Goal: Task Accomplishment & Management: Complete application form

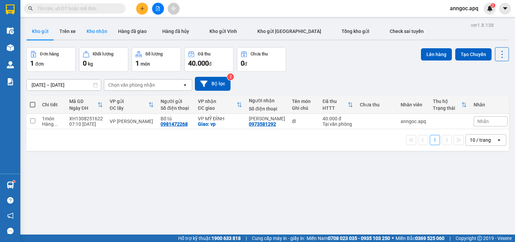
click at [94, 30] on button "Kho nhận" at bounding box center [97, 31] width 32 height 16
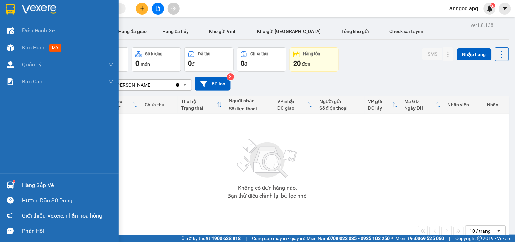
click at [46, 185] on div "Hàng sắp về" at bounding box center [68, 185] width 92 height 10
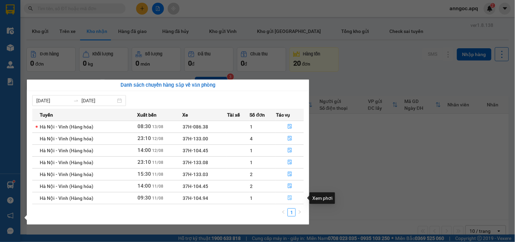
click at [291, 199] on icon "file-done" at bounding box center [290, 197] width 5 height 5
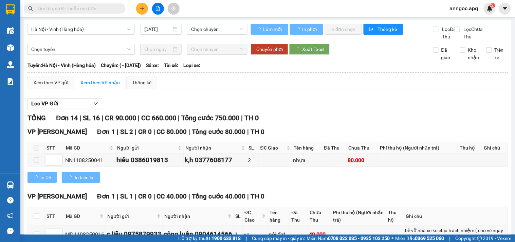
type input "[DATE]"
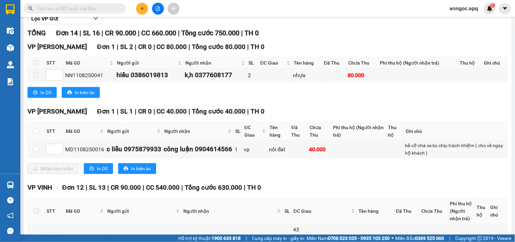
scroll to position [87, 0]
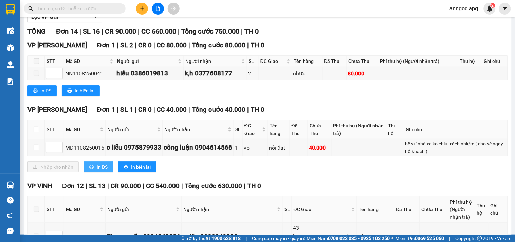
click at [103, 170] on span "In DS" at bounding box center [102, 166] width 11 height 7
drag, startPoint x: 34, startPoint y: 139, endPoint x: 43, endPoint y: 162, distance: 24.8
click at [34, 132] on input "checkbox" at bounding box center [36, 129] width 5 height 5
checkbox input "true"
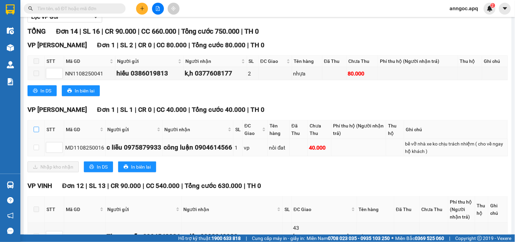
checkbox input "true"
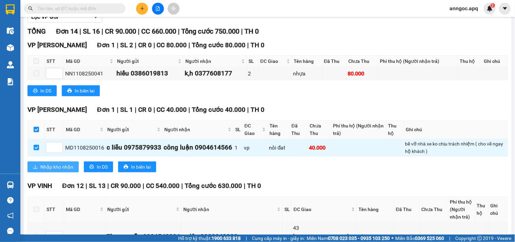
click at [53, 170] on span "Nhập kho nhận" at bounding box center [56, 166] width 33 height 7
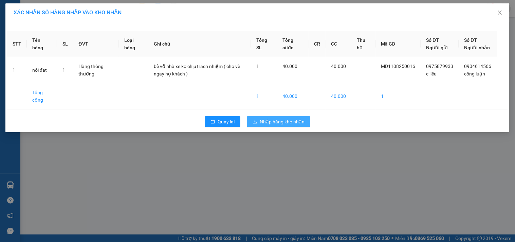
click at [283, 125] on span "Nhập hàng kho nhận" at bounding box center [282, 121] width 45 height 7
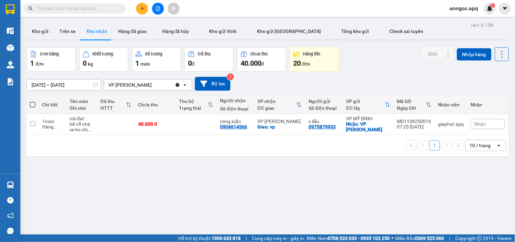
click at [97, 5] on input "text" at bounding box center [77, 8] width 80 height 7
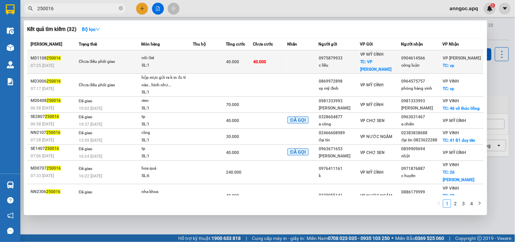
type input "250016"
click at [111, 58] on div "Chưa điều phối giao" at bounding box center [104, 61] width 51 height 7
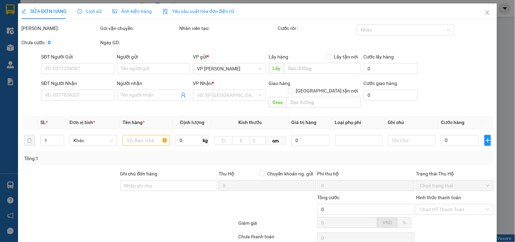
type input "0975879933"
type input "c liễu"
checkbox input "true"
type input "VP [GEOGRAPHIC_DATA]"
type input "0904614566"
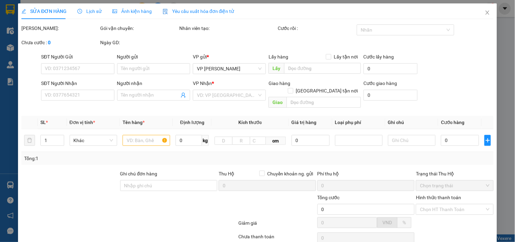
type input "công luận"
checkbox input "true"
type input "vp"
type input "40.000"
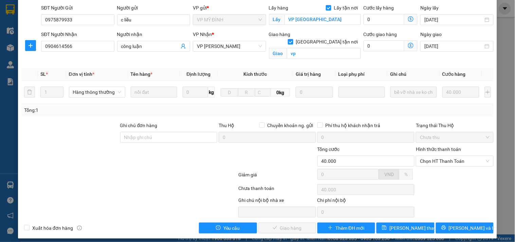
scroll to position [53, 0]
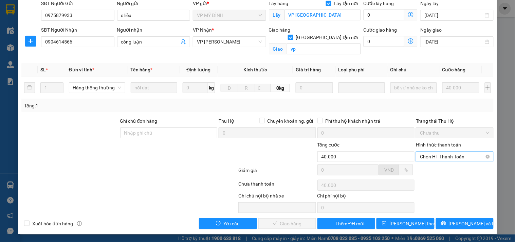
drag, startPoint x: 461, startPoint y: 155, endPoint x: 457, endPoint y: 158, distance: 5.0
click at [460, 155] on span "Chọn HT Thanh Toán" at bounding box center [454, 156] width 69 height 10
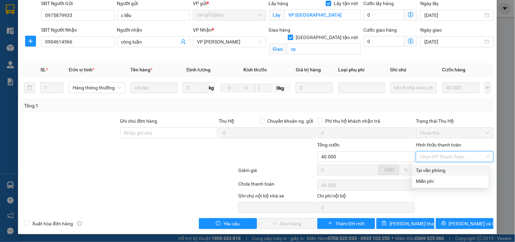
click at [444, 172] on div "Tại văn phòng" at bounding box center [450, 169] width 69 height 7
type input "0"
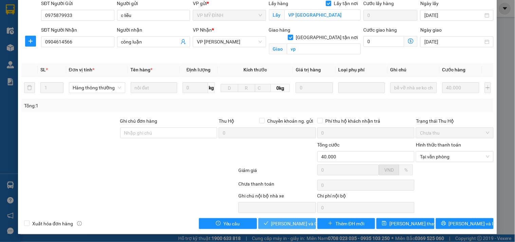
drag, startPoint x: 297, startPoint y: 223, endPoint x: 365, endPoint y: 211, distance: 69.6
click at [297, 223] on span "[PERSON_NAME] và Giao hàng" at bounding box center [303, 223] width 65 height 7
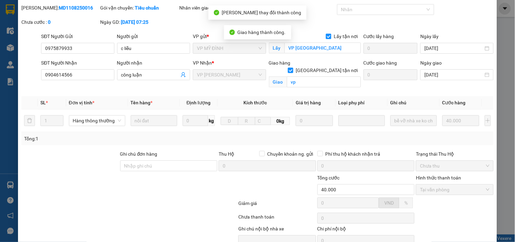
scroll to position [0, 0]
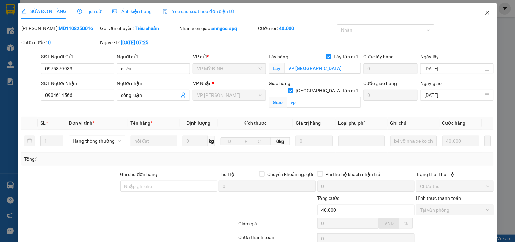
click at [485, 12] on icon "close" at bounding box center [487, 12] width 5 height 5
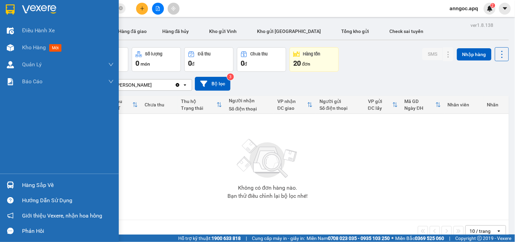
click at [35, 185] on div "Hàng sắp về" at bounding box center [68, 185] width 92 height 10
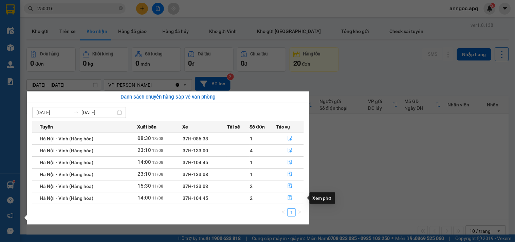
click at [290, 196] on icon "file-done" at bounding box center [290, 197] width 5 height 5
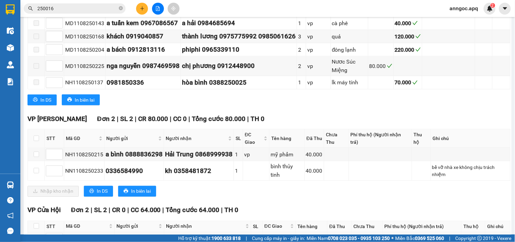
scroll to position [169, 0]
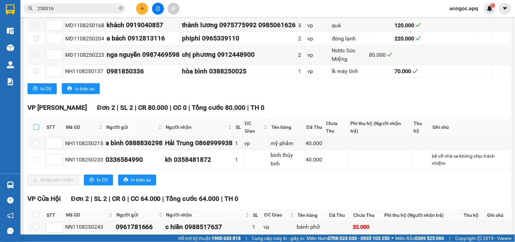
click at [38, 130] on input "checkbox" at bounding box center [36, 126] width 5 height 5
checkbox input "true"
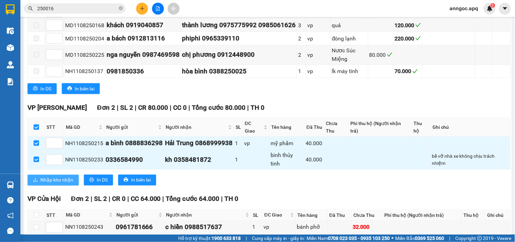
click at [61, 184] on span "Nhập kho nhận" at bounding box center [56, 179] width 33 height 7
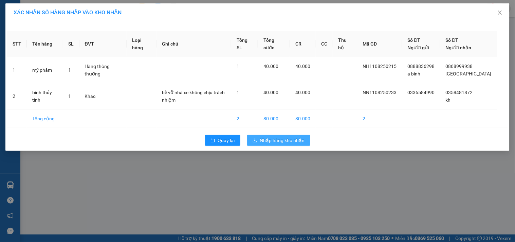
click at [264, 141] on span "Nhập hàng kho nhận" at bounding box center [282, 139] width 45 height 7
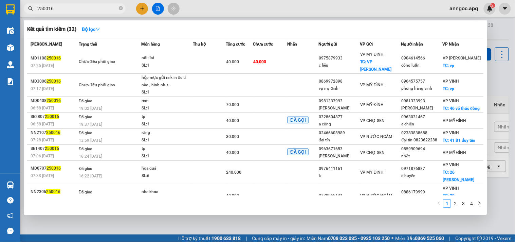
click at [67, 8] on input "250016" at bounding box center [77, 8] width 80 height 7
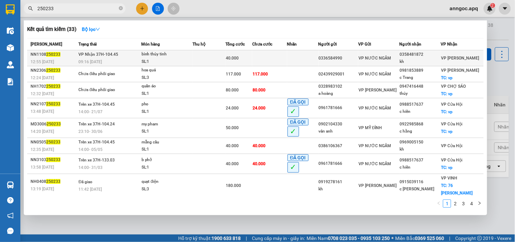
type input "250233"
click at [117, 56] on td "VP Nhận 37H-104.45 09:16 [DATE]" at bounding box center [109, 58] width 64 height 16
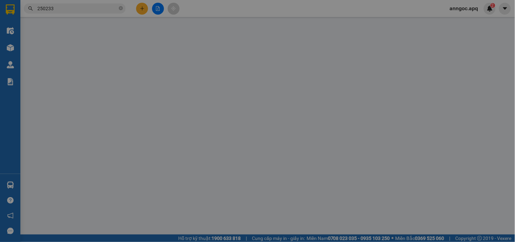
type input "0336584990"
type input "0358481872"
type input "kh"
type input "40.000"
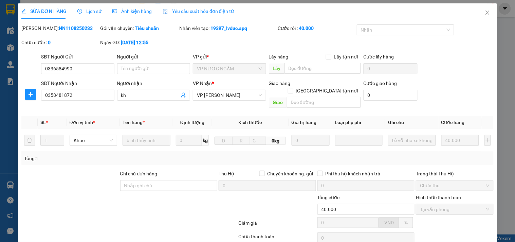
scroll to position [45, 0]
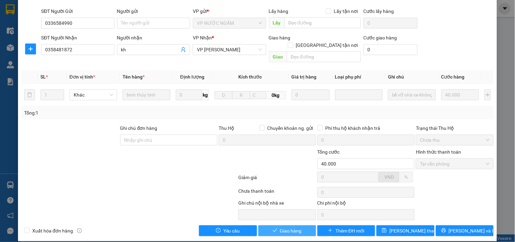
click at [282, 227] on span "Giao hàng" at bounding box center [291, 230] width 22 height 7
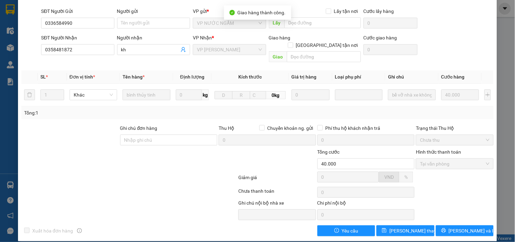
scroll to position [0, 0]
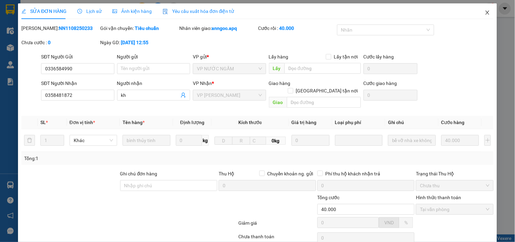
click at [485, 14] on icon "close" at bounding box center [487, 12] width 5 height 5
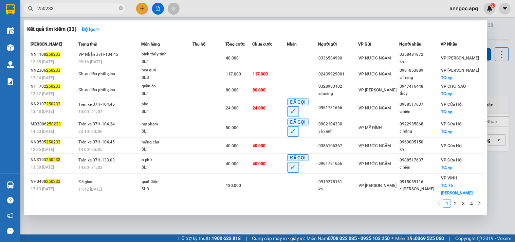
click at [71, 5] on input "250233" at bounding box center [77, 8] width 80 height 7
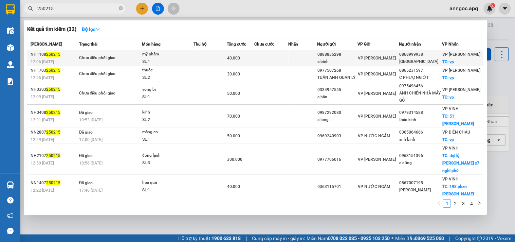
type input "250215"
click at [113, 56] on div "Chưa điều phối giao" at bounding box center [104, 57] width 51 height 7
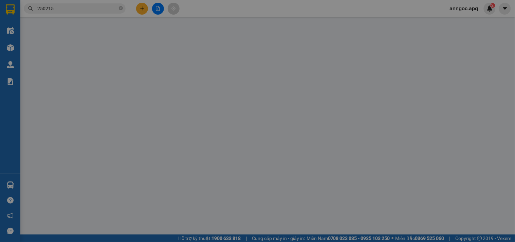
type input "0888836298"
type input "a bình"
type input "0868999938"
type input "[GEOGRAPHIC_DATA]"
checkbox input "true"
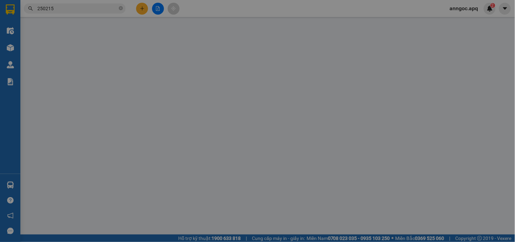
type input "vp"
type input "40.000"
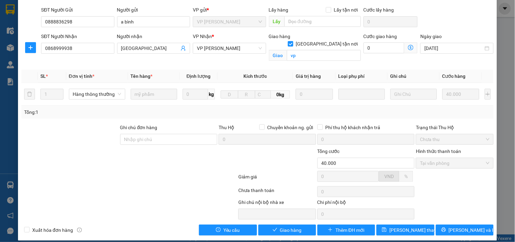
scroll to position [53, 0]
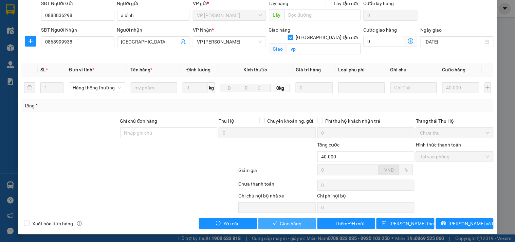
click at [289, 222] on span "Giao hàng" at bounding box center [291, 223] width 22 height 7
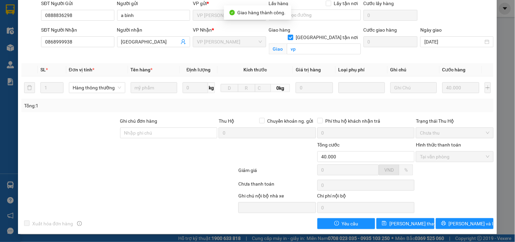
scroll to position [0, 0]
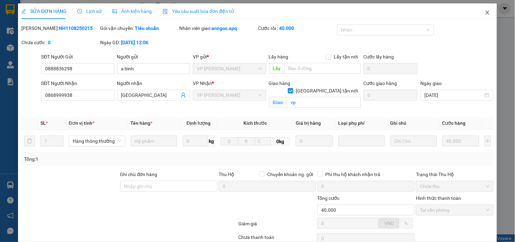
click at [485, 14] on icon "close" at bounding box center [487, 13] width 4 height 4
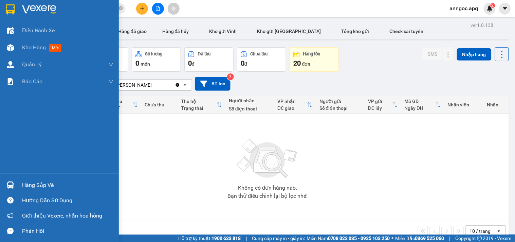
click at [33, 186] on div "Hàng sắp về" at bounding box center [68, 185] width 92 height 10
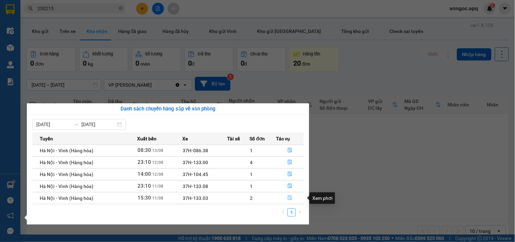
click at [288, 198] on icon "file-done" at bounding box center [290, 197] width 4 height 5
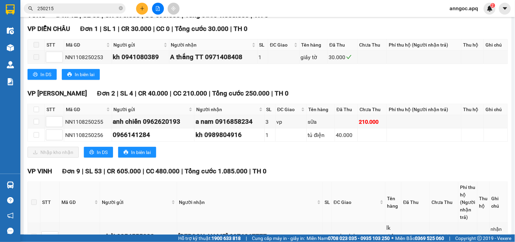
scroll to position [106, 0]
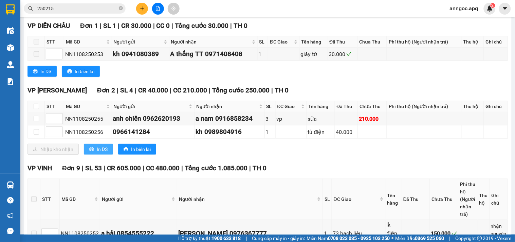
click at [103, 153] on span "In DS" at bounding box center [102, 148] width 11 height 7
click at [35, 109] on input "checkbox" at bounding box center [36, 106] width 5 height 5
checkbox input "true"
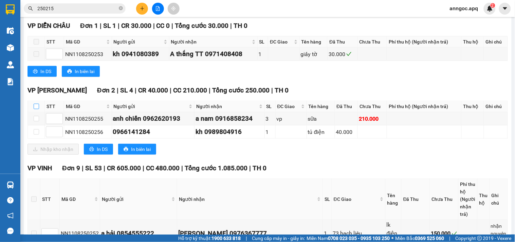
checkbox input "true"
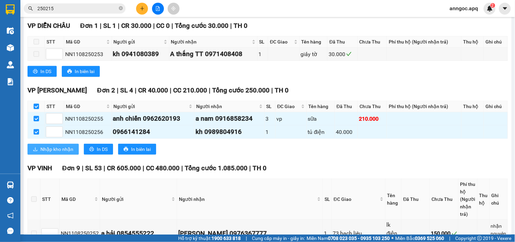
click at [54, 153] on span "Nhập kho nhận" at bounding box center [56, 148] width 33 height 7
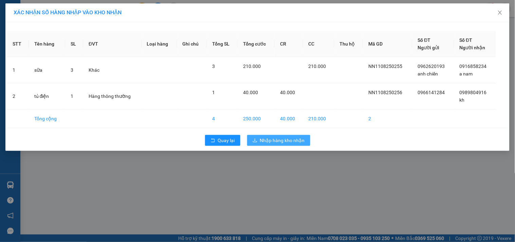
click at [263, 140] on span "Nhập hàng kho nhận" at bounding box center [282, 139] width 45 height 7
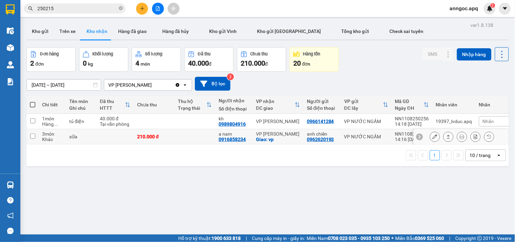
scroll to position [31, 0]
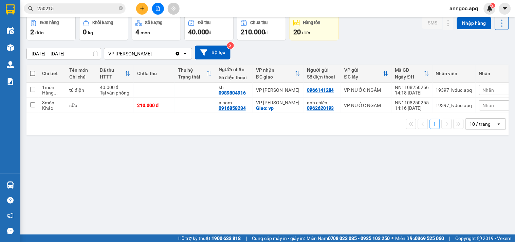
click at [76, 6] on input "250215" at bounding box center [77, 8] width 80 height 7
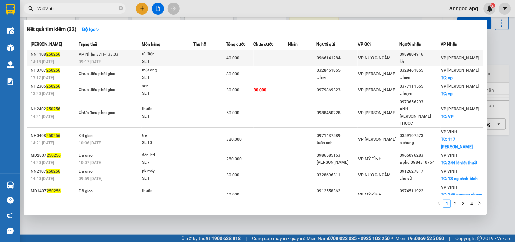
type input "250256"
click at [94, 58] on td "VP Nhận 37H-133.03 09:17 [DATE]" at bounding box center [109, 58] width 65 height 16
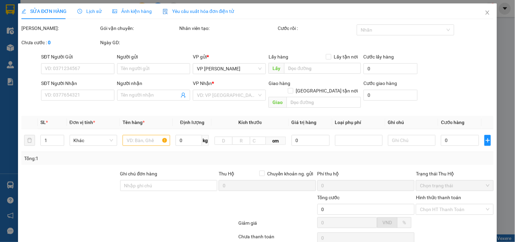
type input "0966141284"
type input "0989804916"
type input "kh"
type input "40.000"
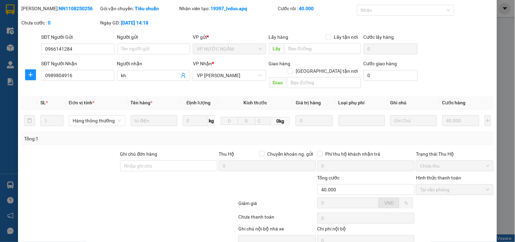
scroll to position [45, 0]
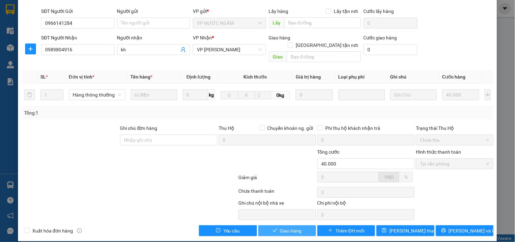
click at [291, 227] on span "Giao hàng" at bounding box center [291, 230] width 22 height 7
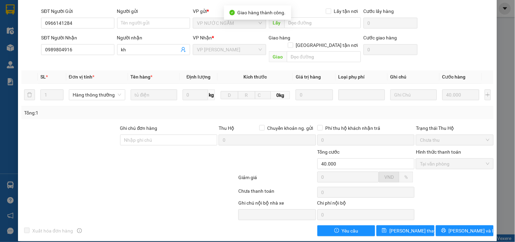
scroll to position [0, 0]
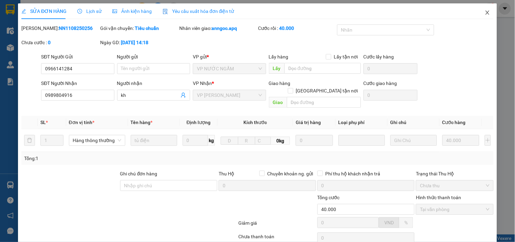
click at [485, 12] on icon "close" at bounding box center [487, 12] width 5 height 5
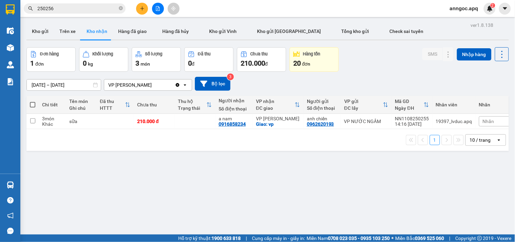
click at [71, 7] on input "250256" at bounding box center [77, 8] width 80 height 7
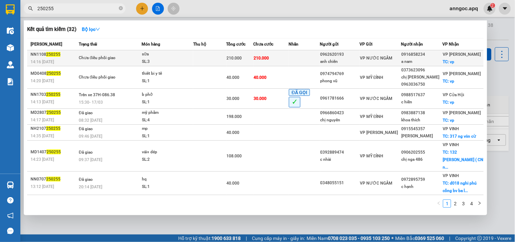
type input "250255"
click at [105, 53] on td "Chưa điều phối giao" at bounding box center [109, 58] width 65 height 16
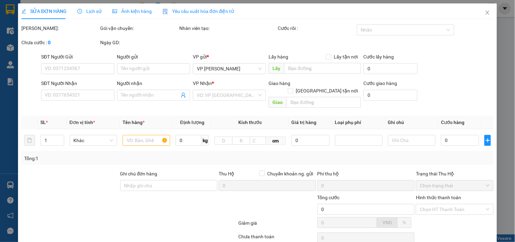
type input "0962620193"
type input "anh chiến"
type input "0916858234"
type input "a nam"
checkbox input "true"
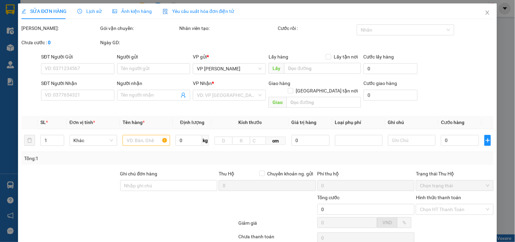
type input "vp"
type input "210.000"
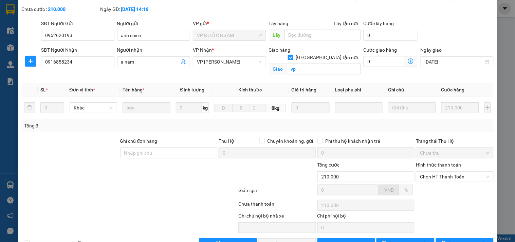
scroll to position [53, 0]
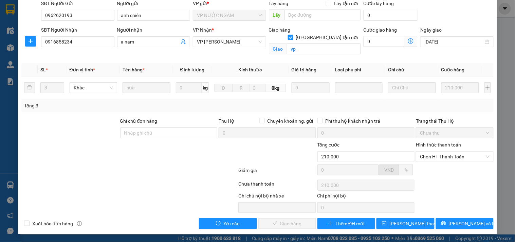
drag, startPoint x: 439, startPoint y: 158, endPoint x: 440, endPoint y: 167, distance: 9.2
click at [440, 164] on div "Hình thức thanh toán Chọn HT Thanh Toán" at bounding box center [454, 153] width 77 height 24
click at [436, 155] on span "Chọn HT Thanh Toán" at bounding box center [454, 156] width 69 height 10
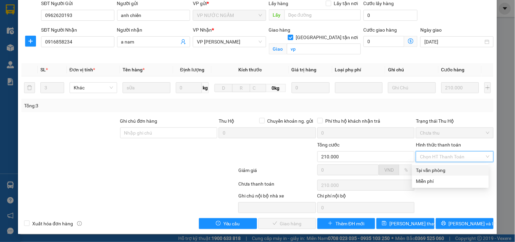
click at [435, 169] on div "Tại văn phòng" at bounding box center [450, 169] width 69 height 7
type input "0"
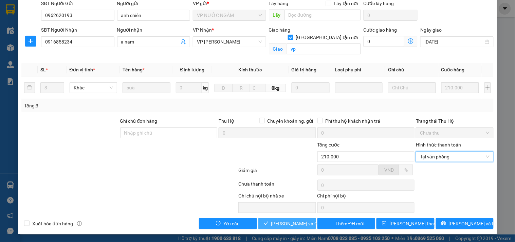
click at [286, 222] on span "[PERSON_NAME] và Giao hàng" at bounding box center [303, 223] width 65 height 7
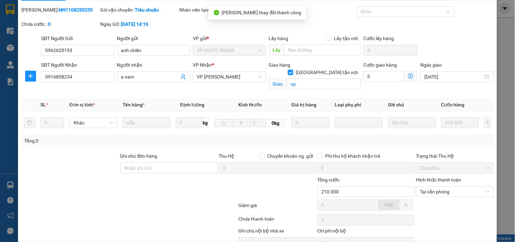
scroll to position [0, 0]
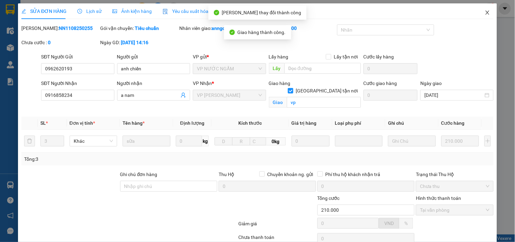
click at [485, 12] on icon "close" at bounding box center [487, 13] width 4 height 4
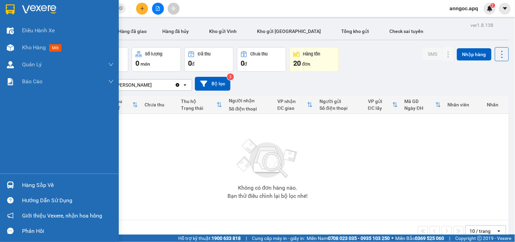
drag, startPoint x: 33, startPoint y: 186, endPoint x: 44, endPoint y: 185, distance: 11.2
click at [34, 186] on div "Hàng sắp về" at bounding box center [68, 185] width 92 height 10
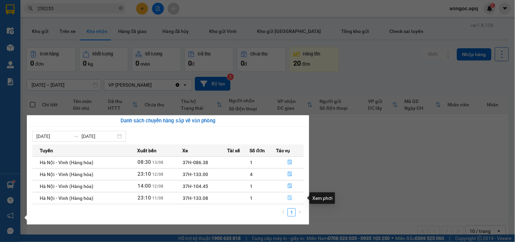
click at [288, 201] on span "file-done" at bounding box center [290, 197] width 5 height 5
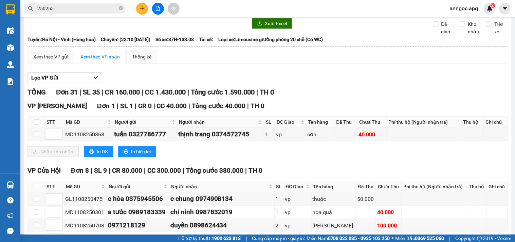
scroll to position [29, 0]
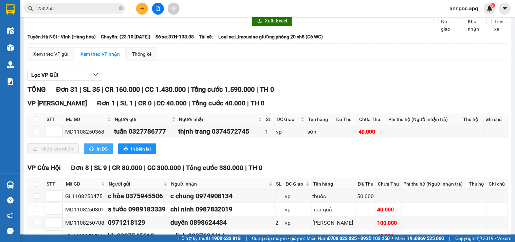
click at [98, 152] on span "In DS" at bounding box center [102, 148] width 11 height 7
click at [35, 122] on input "checkbox" at bounding box center [36, 118] width 5 height 5
checkbox input "true"
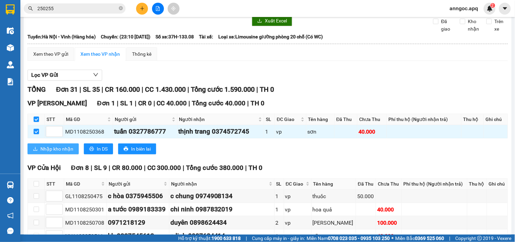
click at [46, 152] on span "Nhập kho nhận" at bounding box center [56, 148] width 33 height 7
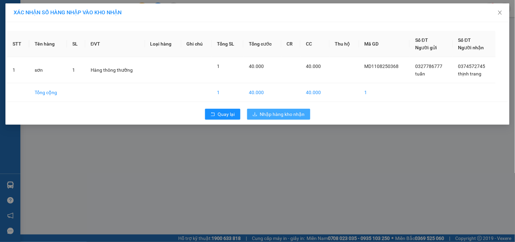
click at [274, 115] on span "Nhập hàng kho nhận" at bounding box center [282, 113] width 45 height 7
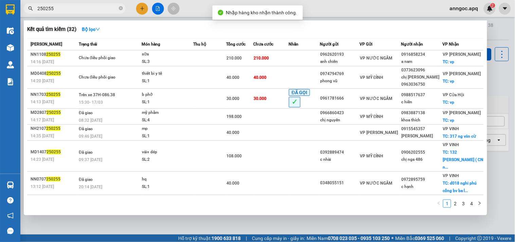
click at [67, 9] on input "250255" at bounding box center [77, 8] width 80 height 7
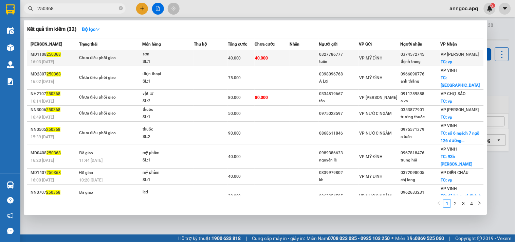
type input "250368"
click at [115, 59] on div "Chưa điều phối giao" at bounding box center [104, 57] width 51 height 7
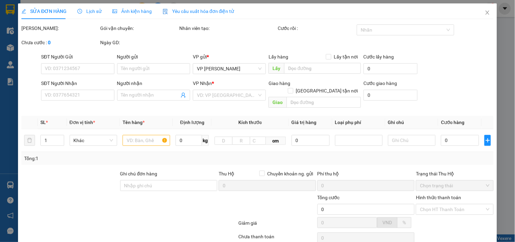
type input "0327786777"
type input "tuấn"
type input "0374572745"
type input "thịnh trang"
checkbox input "true"
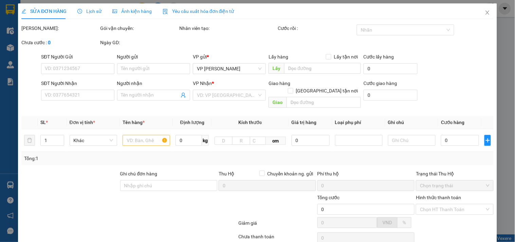
type input "vp"
type input "40.000"
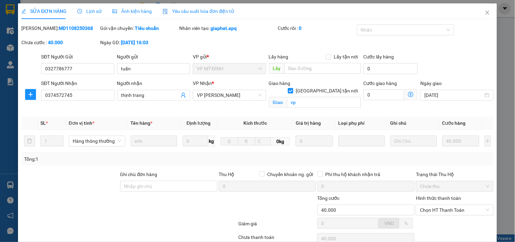
scroll to position [53, 0]
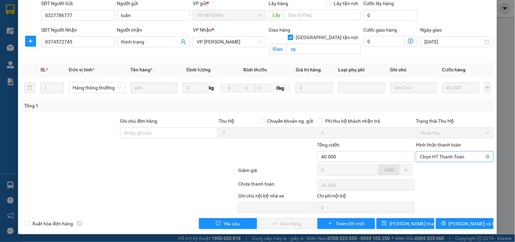
click at [451, 158] on span "Chọn HT Thanh Toán" at bounding box center [454, 156] width 69 height 10
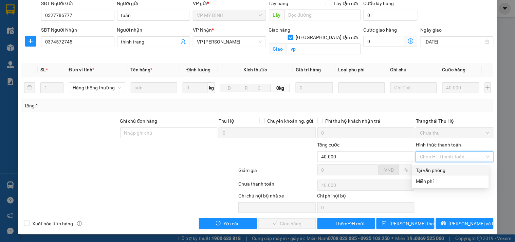
click at [446, 170] on div "Tại văn phòng" at bounding box center [450, 169] width 69 height 7
type input "0"
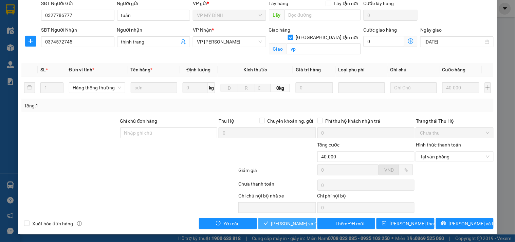
click at [288, 228] on button "[PERSON_NAME] và Giao hàng" at bounding box center [287, 223] width 58 height 11
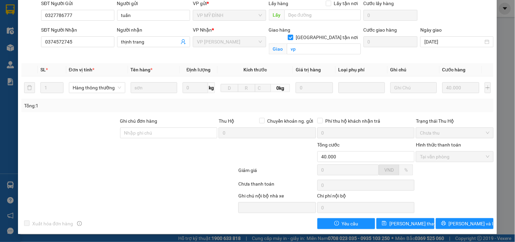
scroll to position [0, 0]
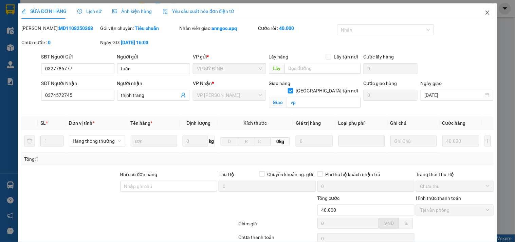
click at [485, 12] on icon "close" at bounding box center [487, 12] width 5 height 5
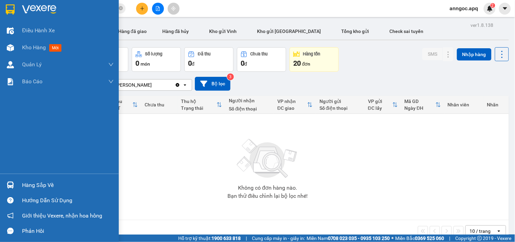
click at [43, 180] on div "Hàng sắp về" at bounding box center [68, 185] width 92 height 10
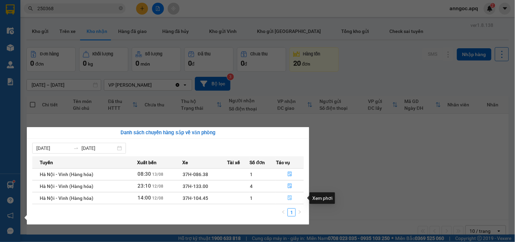
click at [288, 198] on icon "file-done" at bounding box center [290, 197] width 4 height 5
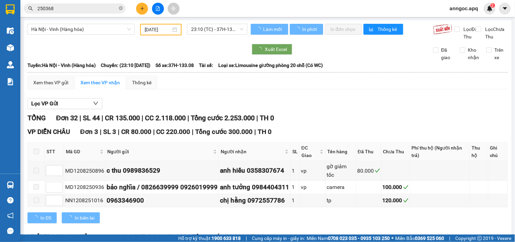
type input "[DATE]"
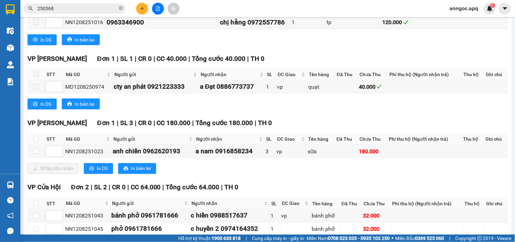
scroll to position [195, 0]
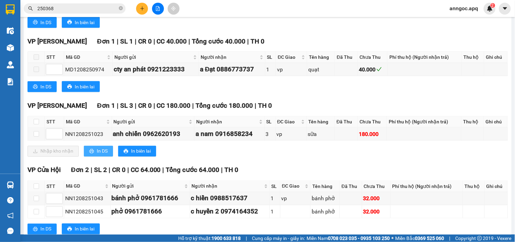
click at [99, 155] on span "In DS" at bounding box center [102, 150] width 11 height 7
click at [34, 124] on input "checkbox" at bounding box center [36, 121] width 5 height 5
checkbox input "true"
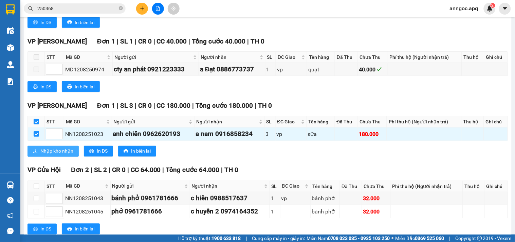
click at [47, 155] on span "Nhập kho nhận" at bounding box center [56, 150] width 33 height 7
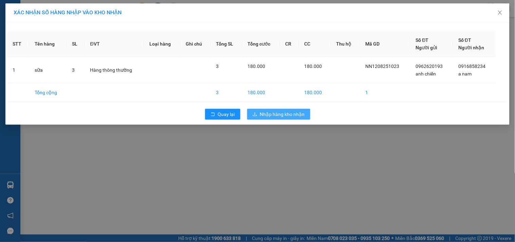
click at [265, 114] on span "Nhập hàng kho nhận" at bounding box center [282, 113] width 45 height 7
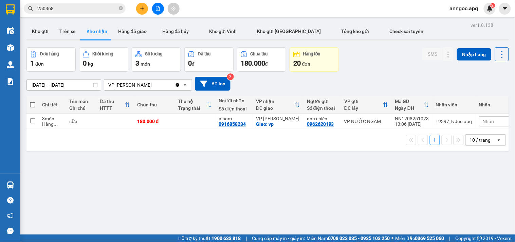
click at [73, 7] on input "250368" at bounding box center [77, 8] width 80 height 7
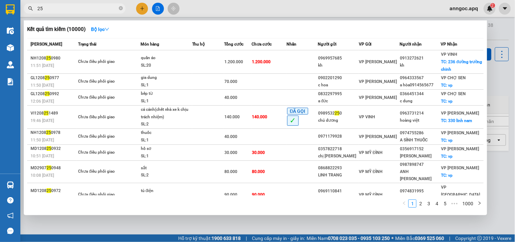
type input "2"
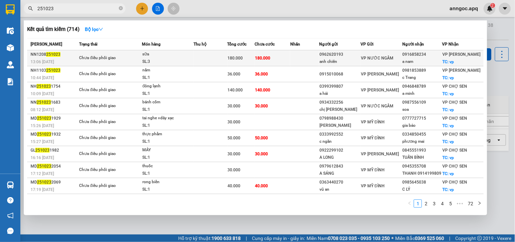
type input "251023"
click at [99, 61] on div "Chưa điều phối giao" at bounding box center [104, 57] width 51 height 7
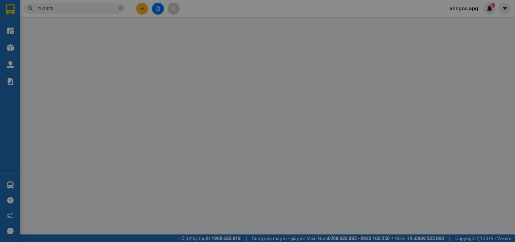
type input "0962620193"
type input "anh chiến"
type input "0916858234"
type input "a nam"
checkbox input "true"
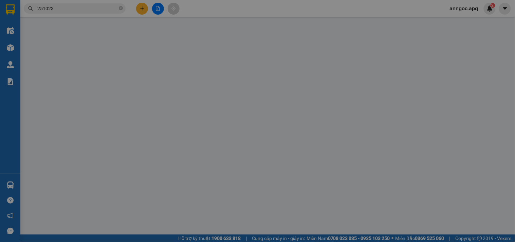
type input "vp"
type input "180.000"
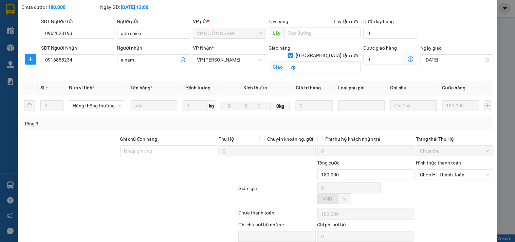
scroll to position [65, 0]
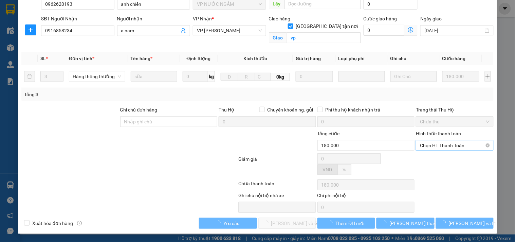
click at [459, 145] on span "Chọn HT Thanh Toán" at bounding box center [454, 145] width 69 height 10
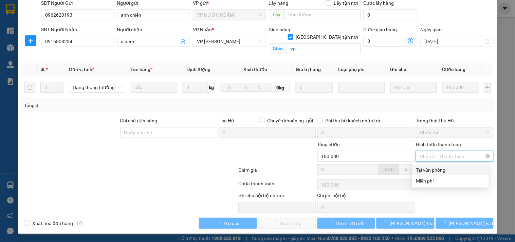
scroll to position [53, 0]
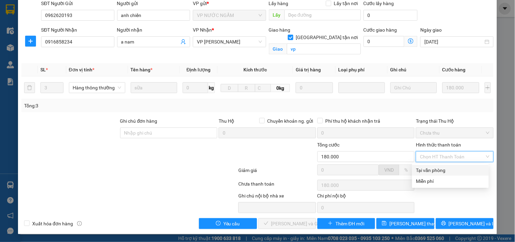
click at [437, 171] on div "Tại văn phòng" at bounding box center [450, 169] width 69 height 7
type input "0"
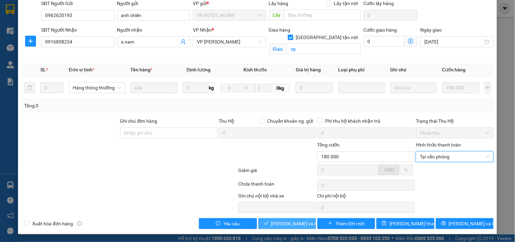
click at [288, 222] on span "[PERSON_NAME] và Giao hàng" at bounding box center [303, 223] width 65 height 7
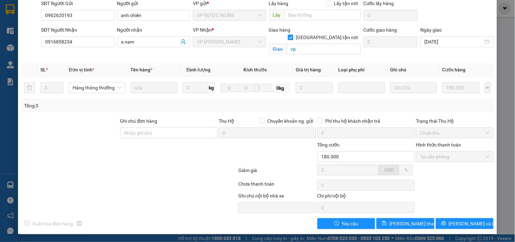
scroll to position [0, 0]
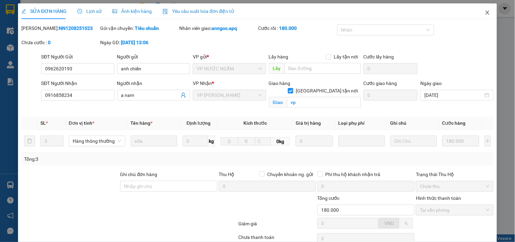
click at [485, 14] on icon "close" at bounding box center [487, 13] width 4 height 4
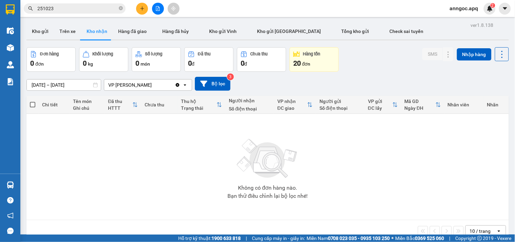
click at [26, 187] on div "ver 1.8.138 Kho gửi Trên xe Kho nhận Hàng đã giao Hàng đã hủy Kho gửi Vinh Kho …" at bounding box center [268, 141] width 488 height 242
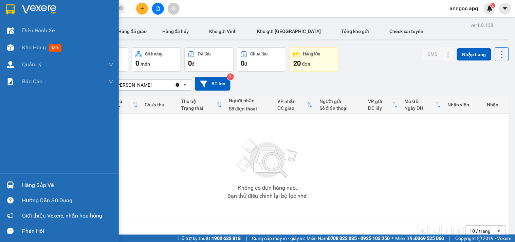
click at [35, 186] on div "Hàng sắp về" at bounding box center [68, 185] width 92 height 10
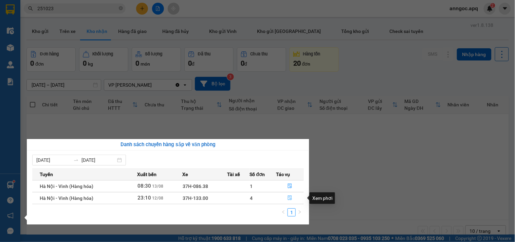
click at [294, 198] on button "button" at bounding box center [289, 197] width 27 height 11
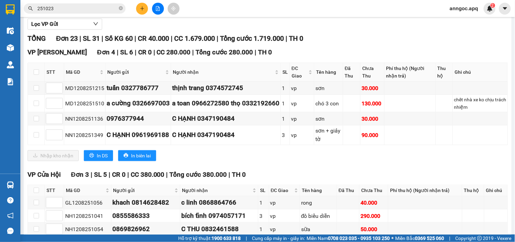
scroll to position [84, 0]
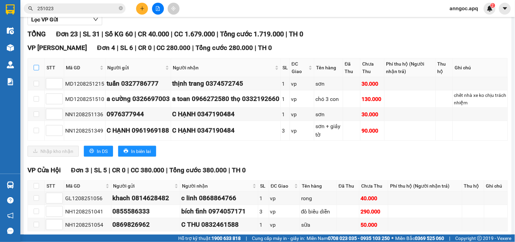
click at [37, 70] on input "checkbox" at bounding box center [36, 67] width 5 height 5
checkbox input "true"
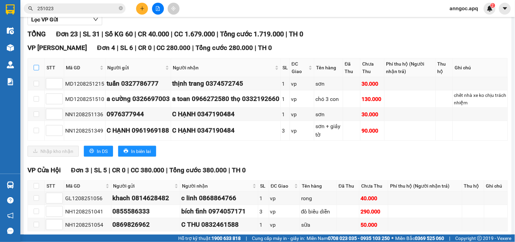
checkbox input "true"
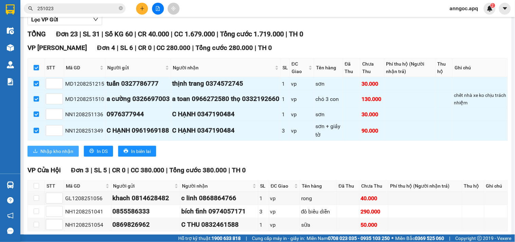
click at [54, 155] on span "Nhập kho nhận" at bounding box center [56, 150] width 33 height 7
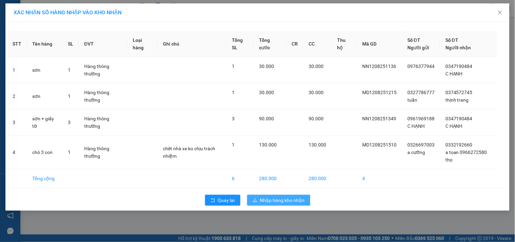
click at [287, 202] on span "Nhập hàng kho nhận" at bounding box center [282, 199] width 45 height 7
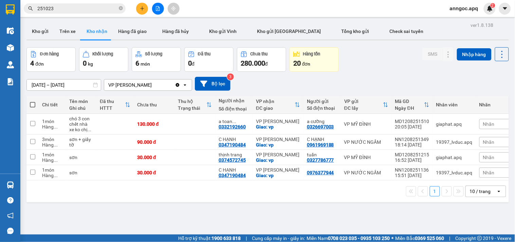
click at [321, 78] on div "[DATE] – [DATE] Press the down arrow key to interact with the calendar and sele…" at bounding box center [267, 84] width 482 height 14
click at [82, 7] on input "251023" at bounding box center [77, 8] width 80 height 7
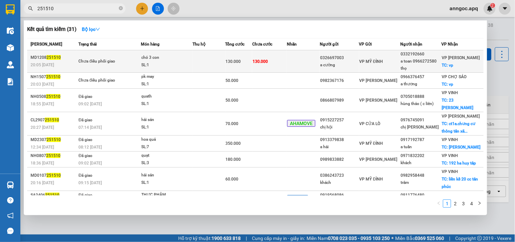
type input "251510"
click at [113, 60] on div "Chưa điều phối giao" at bounding box center [103, 61] width 51 height 7
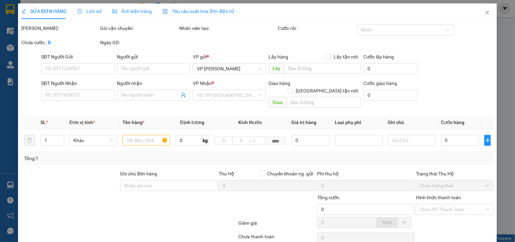
type input "0326697003"
type input "a cường"
type input "0332192660"
type input "a toan 0966272580 thọ"
checkbox input "true"
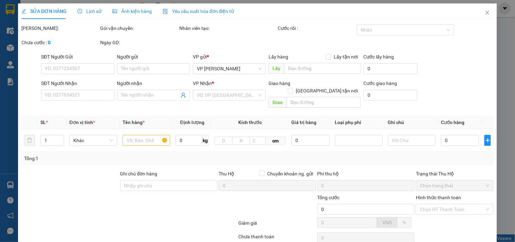
type input "vp"
type input "130.000"
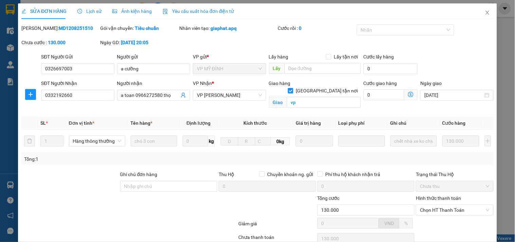
scroll to position [53, 0]
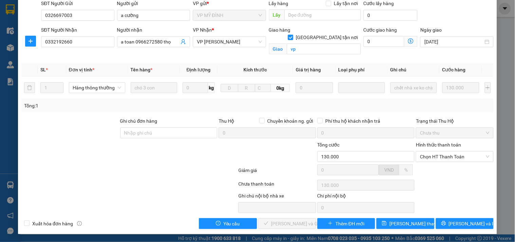
drag, startPoint x: 462, startPoint y: 158, endPoint x: 459, endPoint y: 162, distance: 4.7
click at [461, 158] on span "Chọn HT Thanh Toán" at bounding box center [454, 156] width 69 height 10
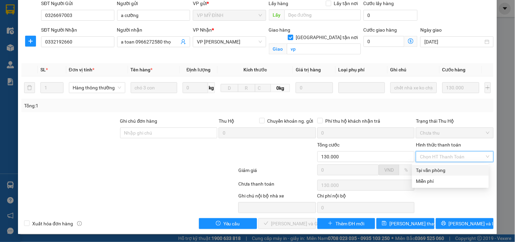
click at [439, 171] on div "Tại văn phòng" at bounding box center [450, 169] width 69 height 7
type input "0"
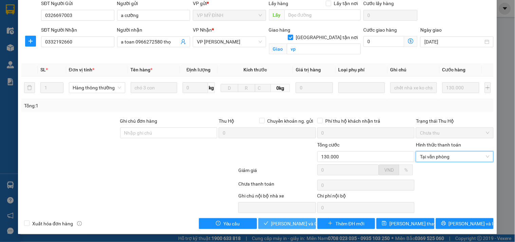
click at [294, 222] on span "[PERSON_NAME] và Giao hàng" at bounding box center [303, 223] width 65 height 7
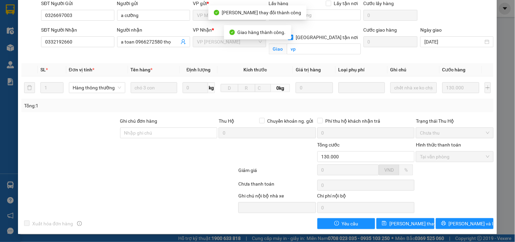
scroll to position [0, 0]
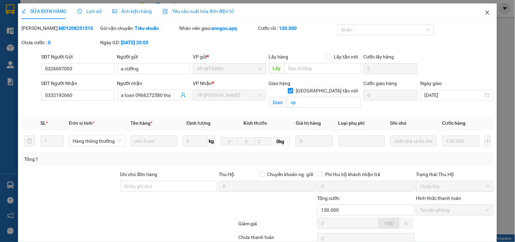
click at [485, 11] on icon "close" at bounding box center [487, 12] width 5 height 5
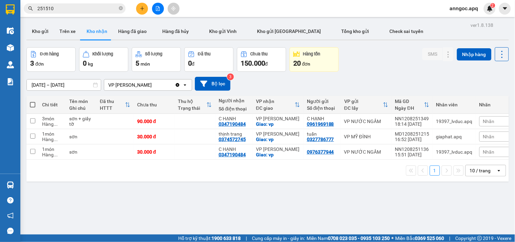
click at [62, 9] on input "251510" at bounding box center [77, 8] width 80 height 7
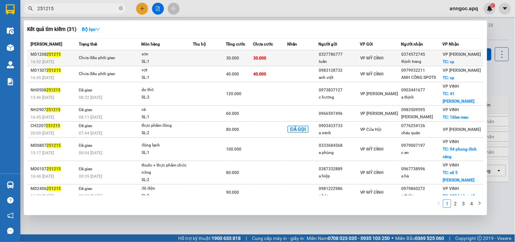
type input "251215"
click at [102, 60] on div "Chưa điều phối giao" at bounding box center [104, 57] width 51 height 7
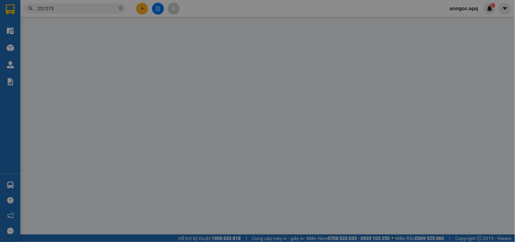
type input "0327786777"
type input "tuấn"
type input "0374572745"
type input "thịnh trang"
checkbox input "true"
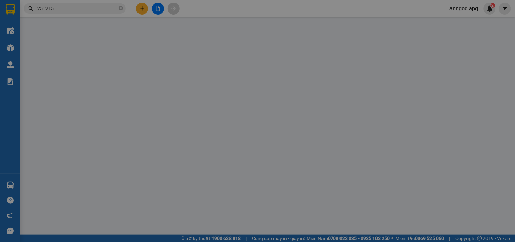
type input "vp"
type input "30.000"
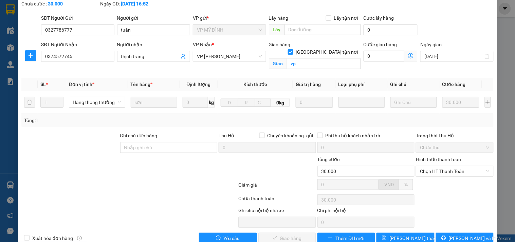
scroll to position [53, 0]
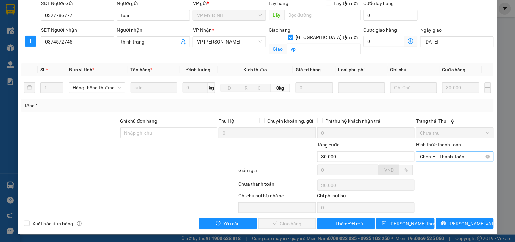
click at [445, 154] on span "Chọn HT Thanh Toán" at bounding box center [454, 156] width 69 height 10
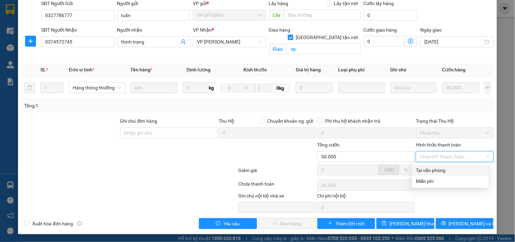
click at [435, 171] on div "Tại văn phòng" at bounding box center [450, 169] width 69 height 7
type input "0"
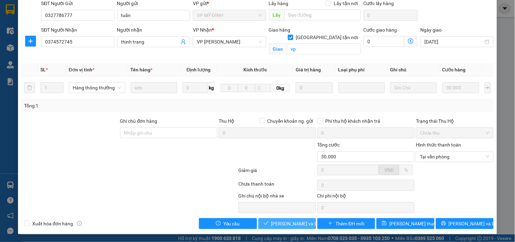
click at [292, 225] on span "[PERSON_NAME] và Giao hàng" at bounding box center [303, 223] width 65 height 7
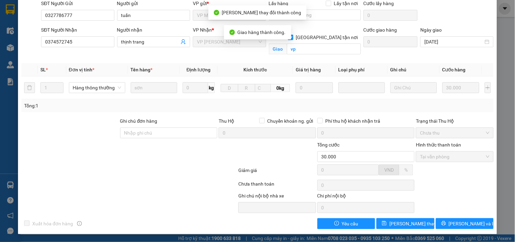
scroll to position [0, 0]
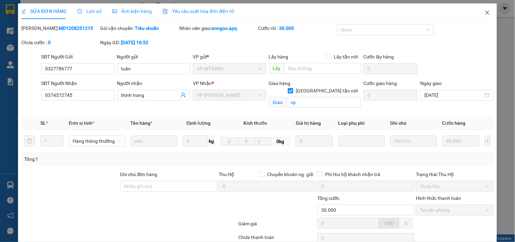
click at [485, 13] on icon "close" at bounding box center [487, 12] width 5 height 5
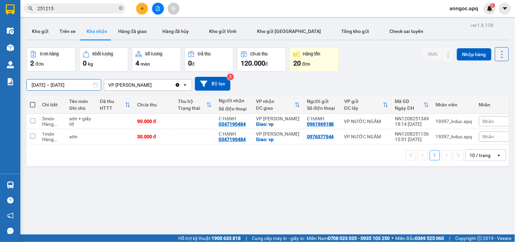
click at [58, 84] on input "[DATE] – [DATE]" at bounding box center [64, 84] width 74 height 11
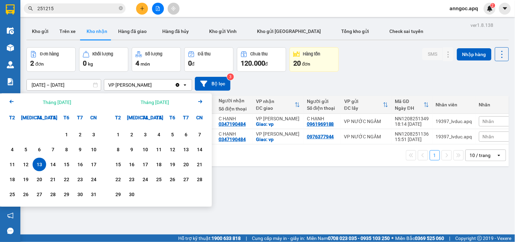
click at [11, 101] on icon "Arrow Left" at bounding box center [11, 101] width 8 height 8
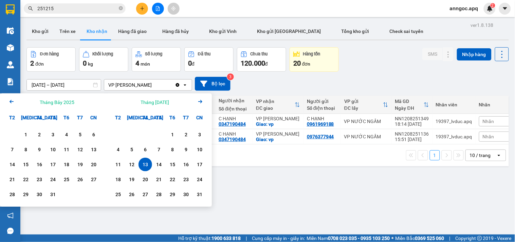
click at [11, 101] on icon "Arrow Left" at bounding box center [11, 101] width 8 height 8
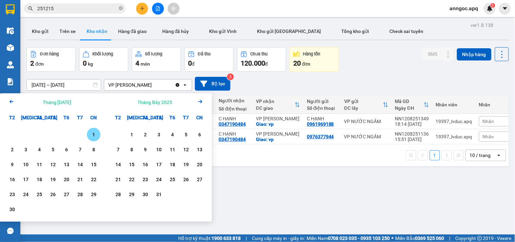
click at [93, 136] on div "1" at bounding box center [94, 134] width 10 height 8
click at [199, 102] on icon "Arrow Right" at bounding box center [200, 101] width 8 height 8
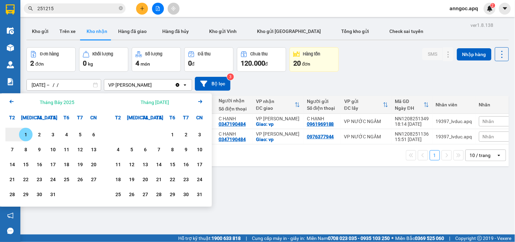
click at [199, 102] on icon "Arrow Right" at bounding box center [200, 101] width 8 height 8
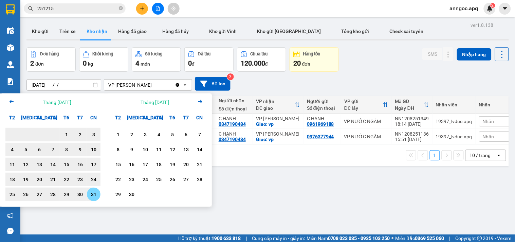
click at [93, 195] on div "31" at bounding box center [94, 194] width 10 height 8
type input "[DATE] – [DATE]"
